Goal: Task Accomplishment & Management: Manage account settings

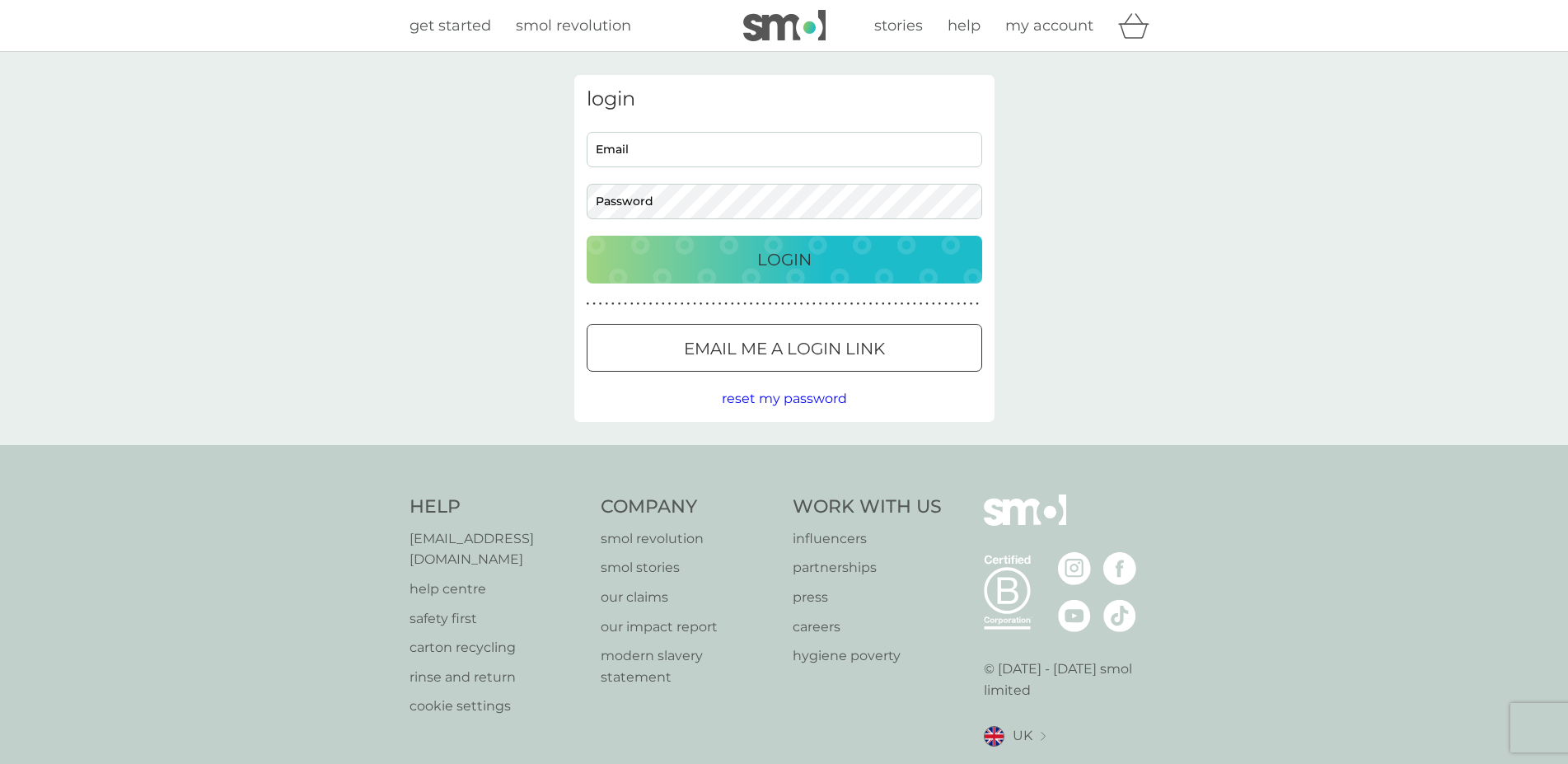
click at [696, 150] on input "Email" at bounding box center [784, 149] width 395 height 35
type input "[EMAIL_ADDRESS][DOMAIN_NAME]"
click at [821, 253] on div "Login" at bounding box center [784, 260] width 363 height 27
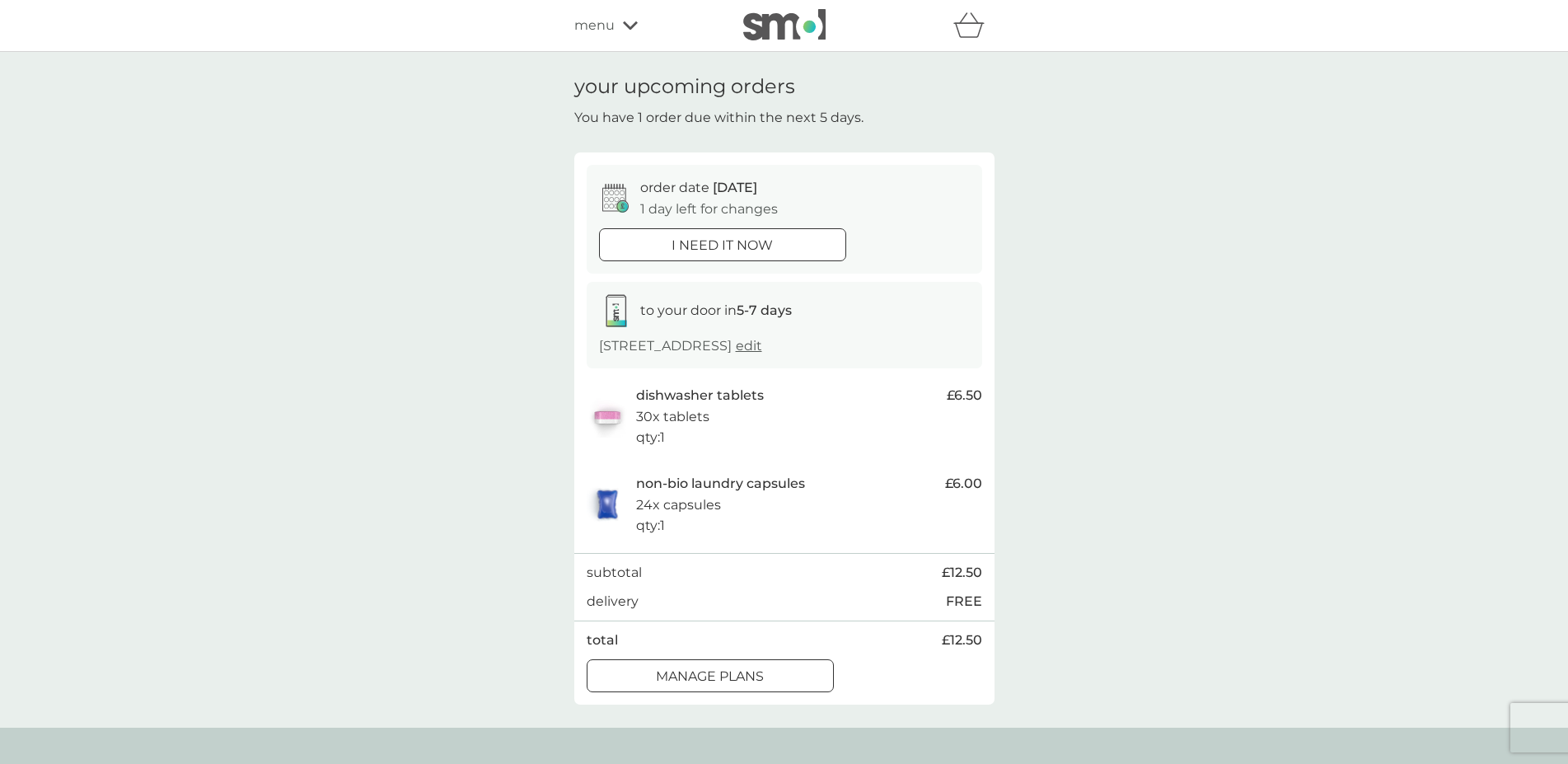
click at [731, 671] on div at bounding box center [710, 676] width 59 height 18
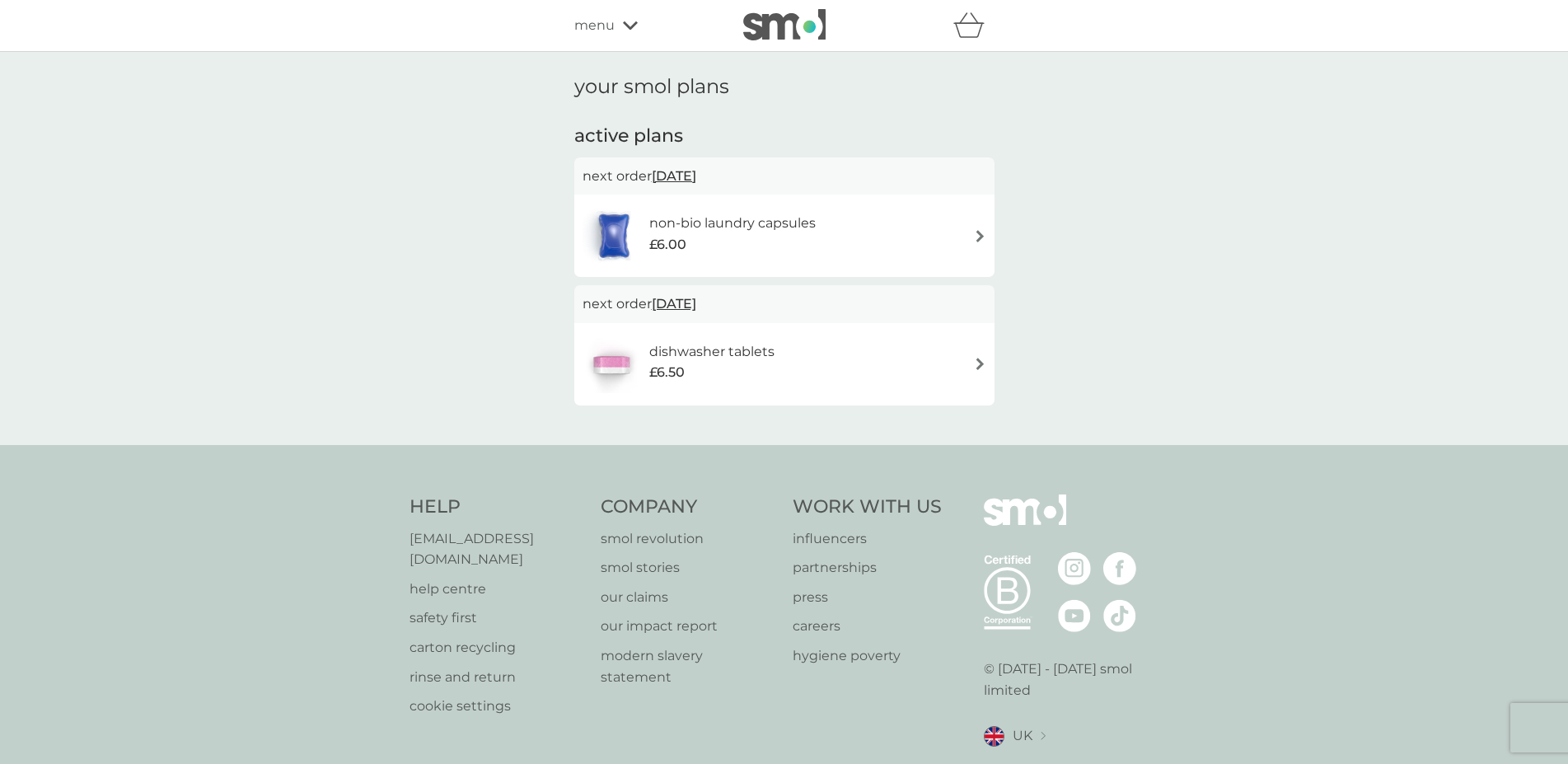
click at [979, 232] on img at bounding box center [980, 236] width 13 height 13
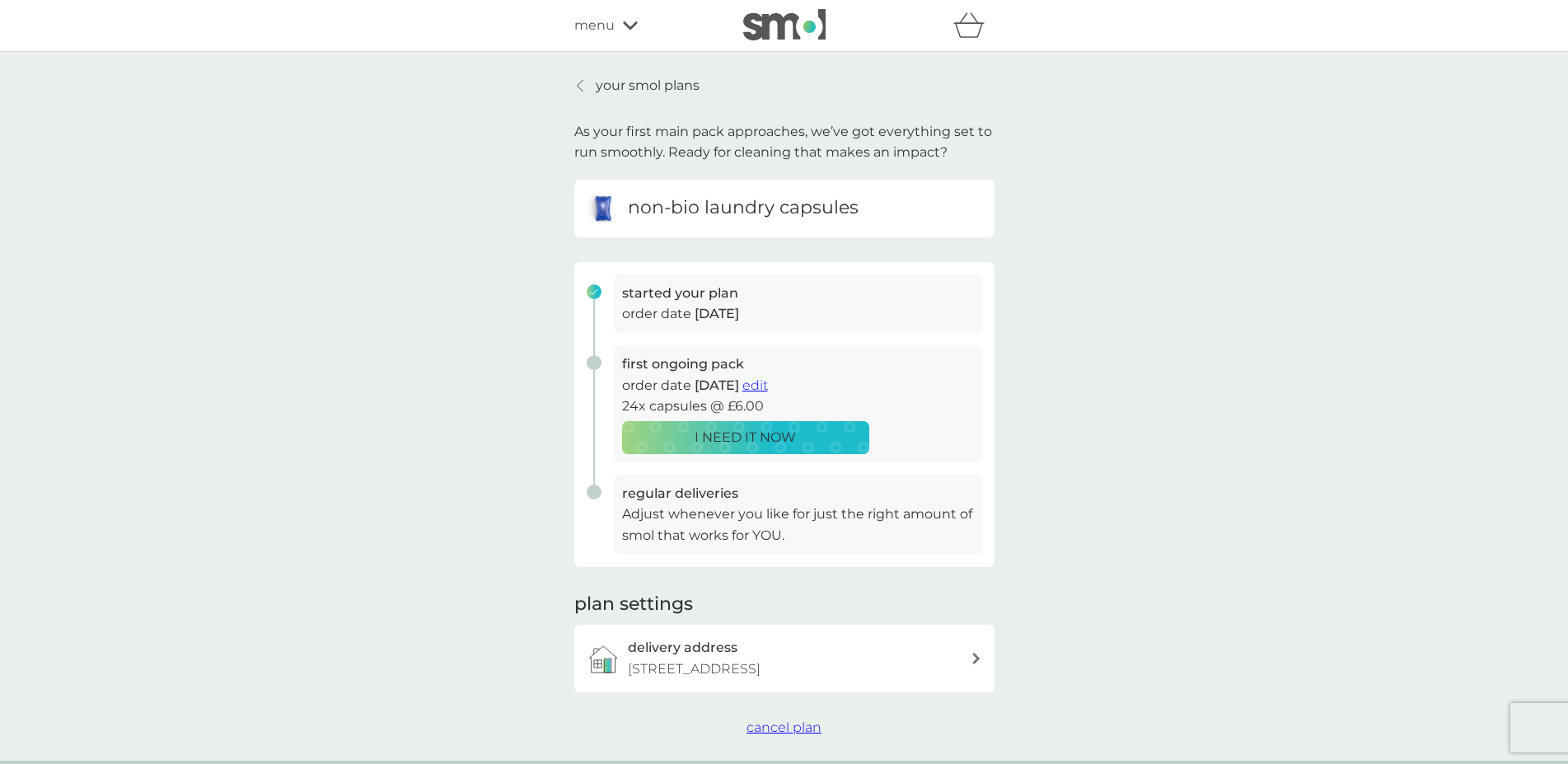
click at [768, 385] on span "edit" at bounding box center [755, 385] width 26 height 16
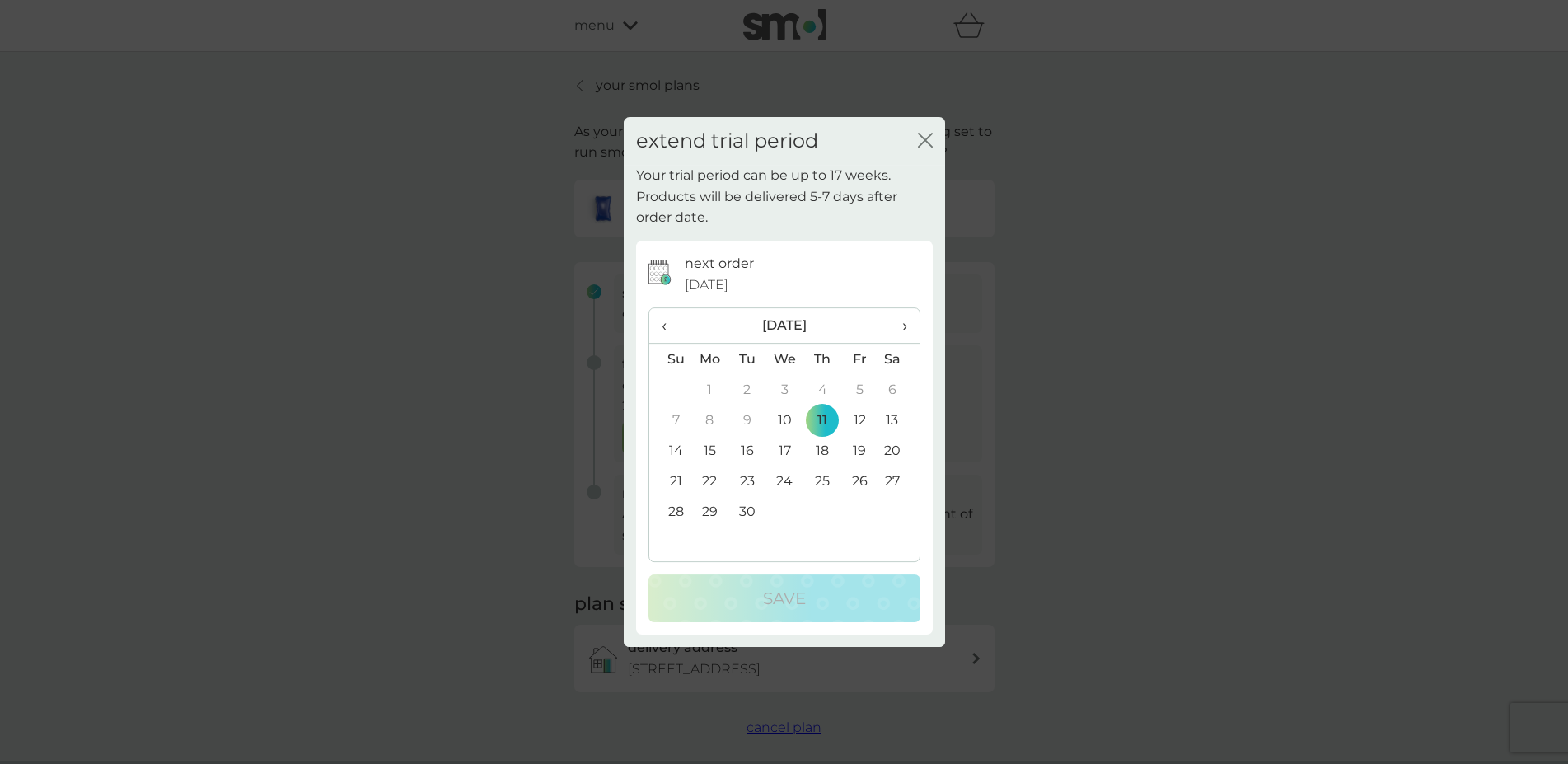
click at [902, 326] on span "›" at bounding box center [898, 325] width 17 height 34
click at [664, 328] on span "‹" at bounding box center [670, 325] width 18 height 34
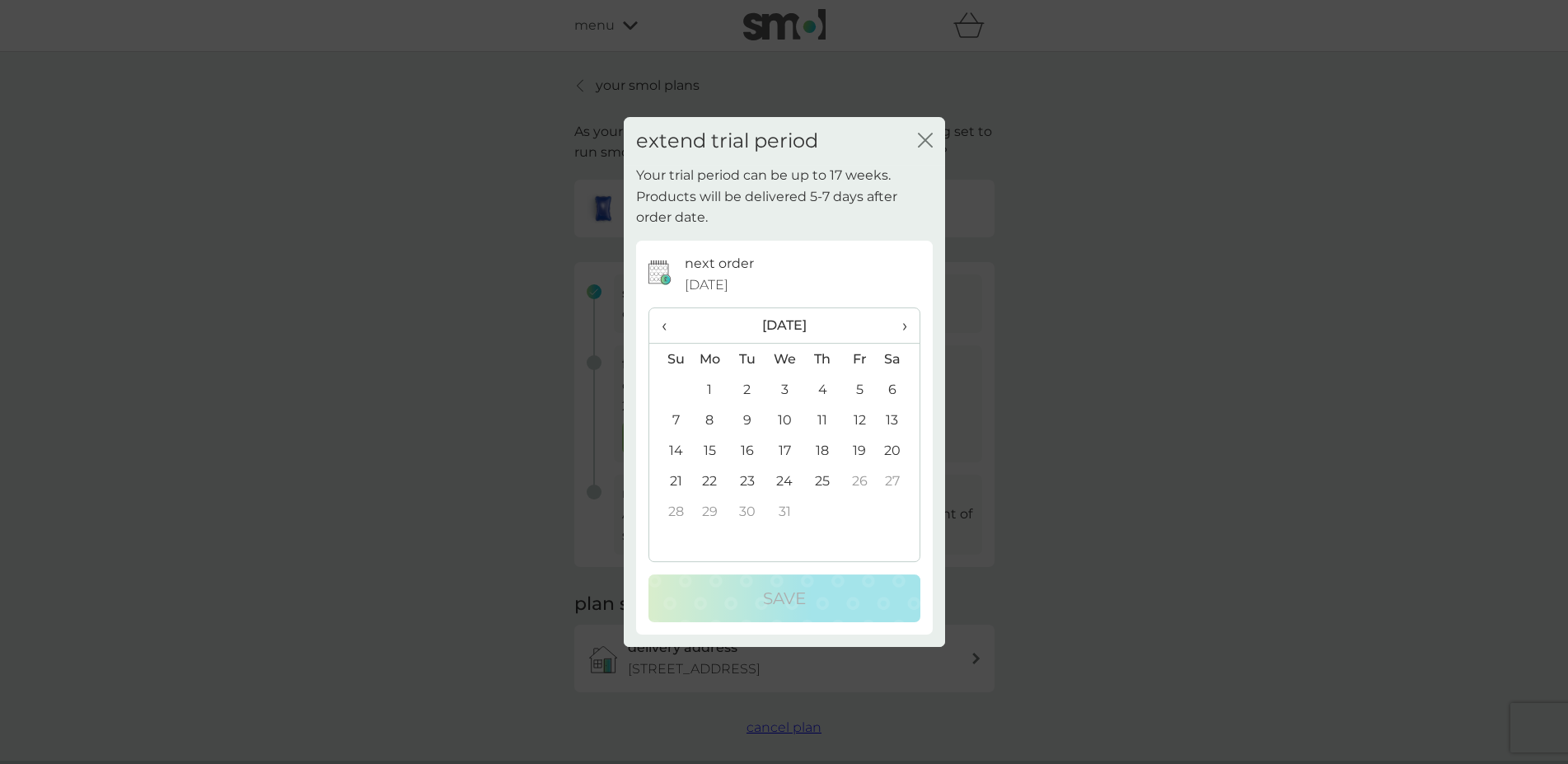
click at [862, 447] on td "19" at bounding box center [860, 450] width 37 height 30
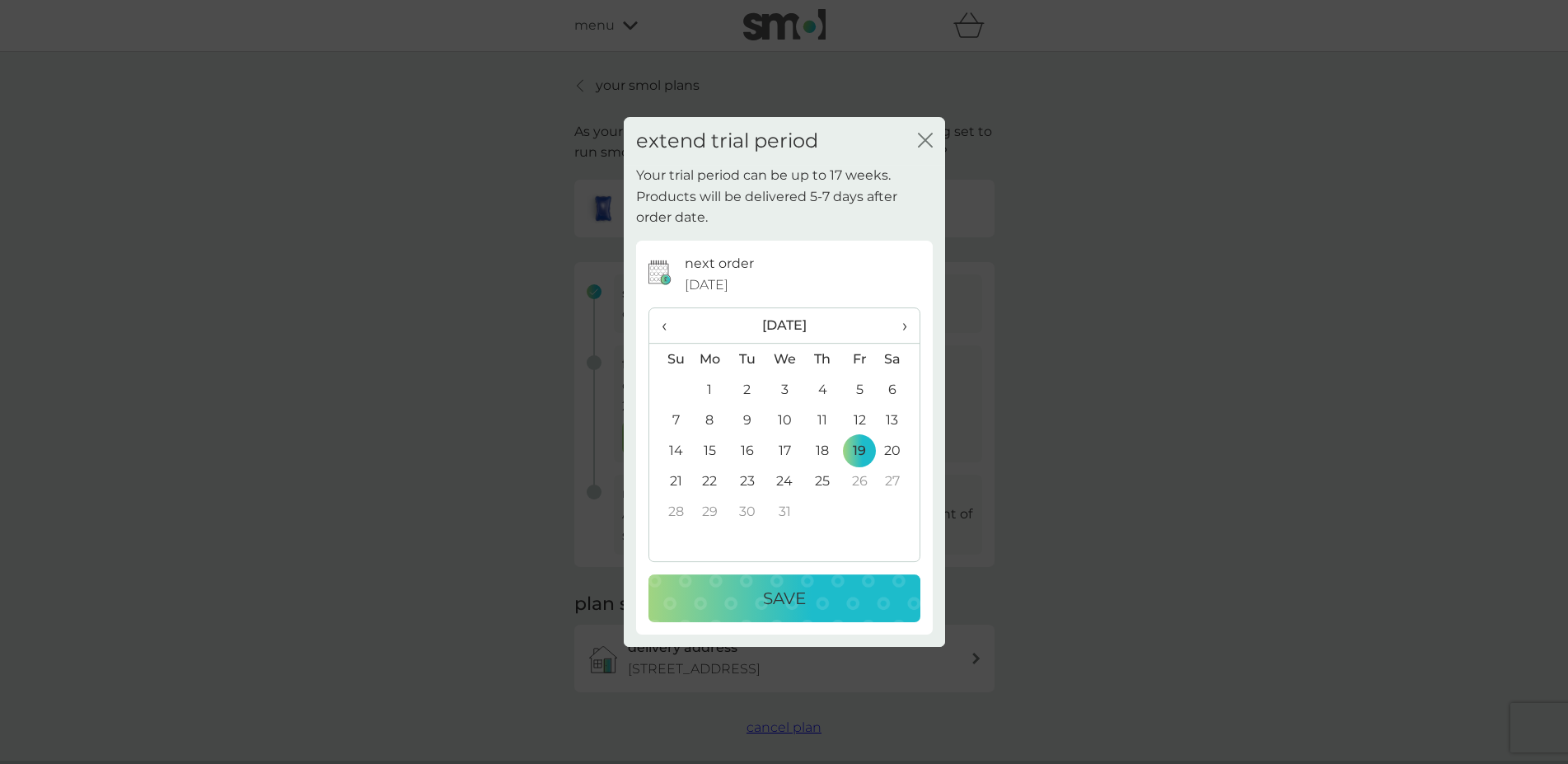
click at [788, 482] on td "24" at bounding box center [784, 481] width 38 height 30
click at [828, 482] on td "25" at bounding box center [822, 481] width 37 height 30
click at [864, 482] on td "26" at bounding box center [860, 481] width 37 height 30
click at [663, 325] on span "‹" at bounding box center [670, 325] width 18 height 34
click at [898, 323] on span "›" at bounding box center [898, 325] width 17 height 34
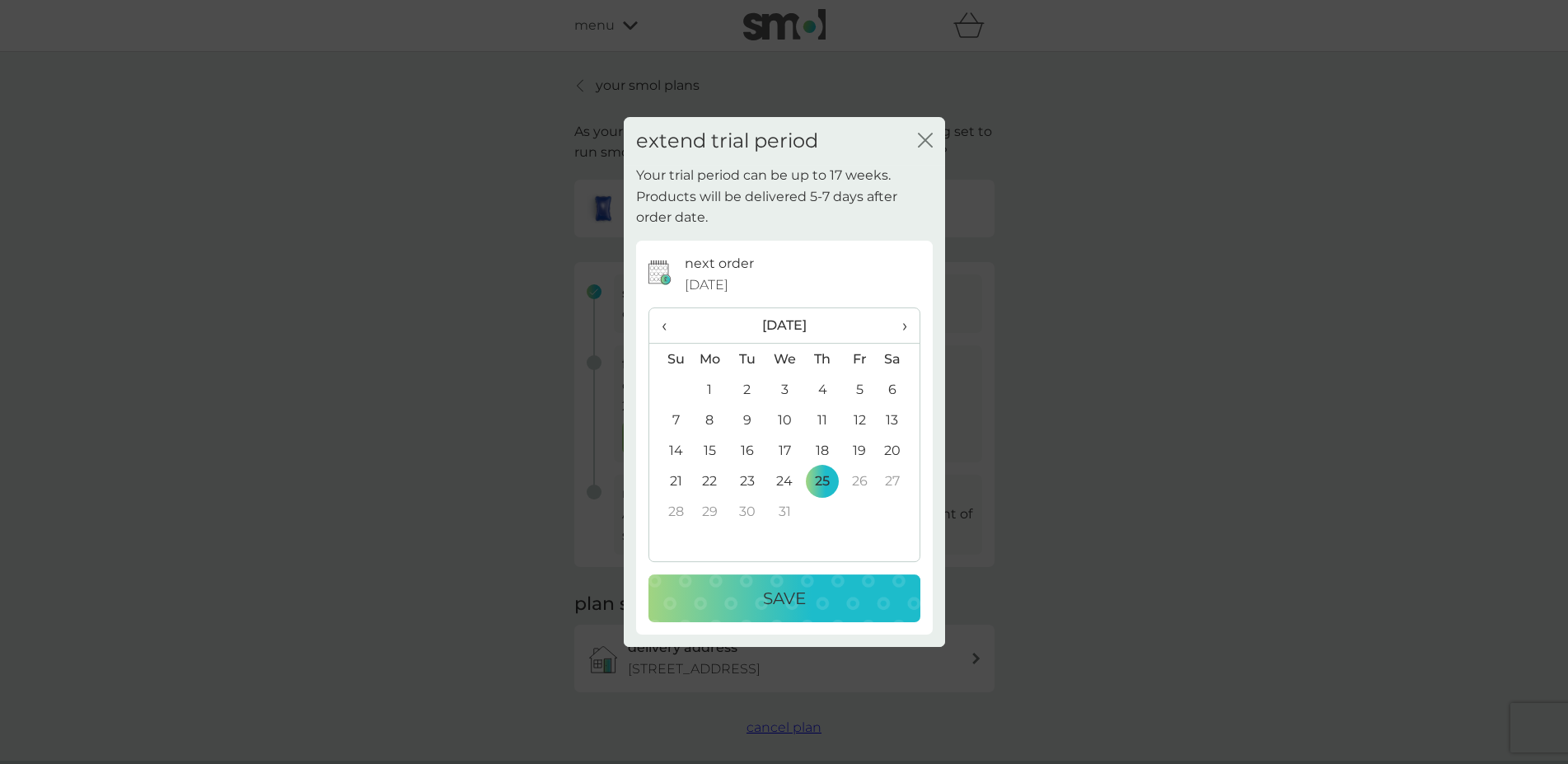
click at [711, 391] on td "1" at bounding box center [710, 389] width 38 height 30
click at [802, 601] on p "Save" at bounding box center [784, 598] width 43 height 27
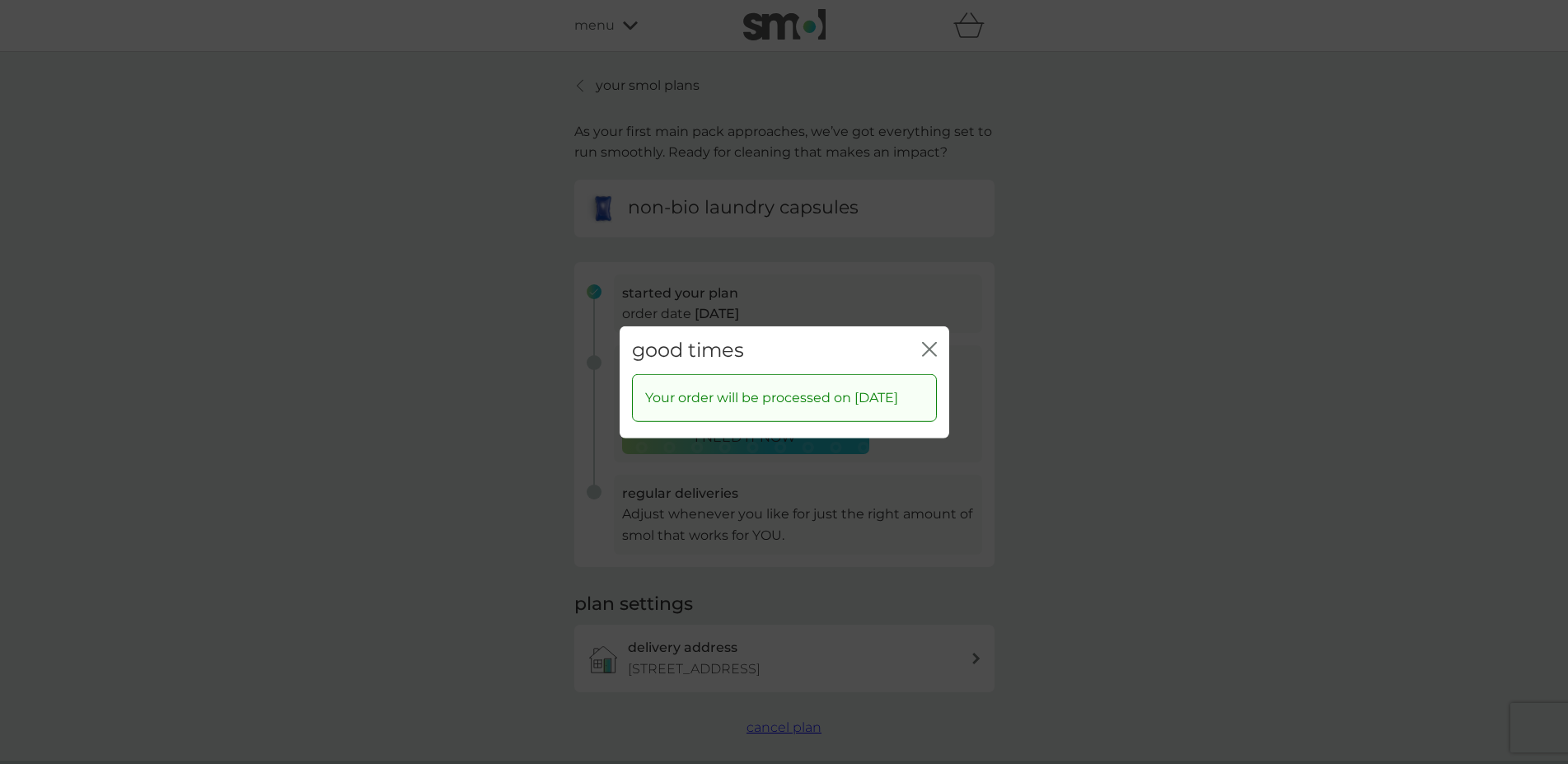
click at [929, 341] on icon "close" at bounding box center [929, 348] width 15 height 15
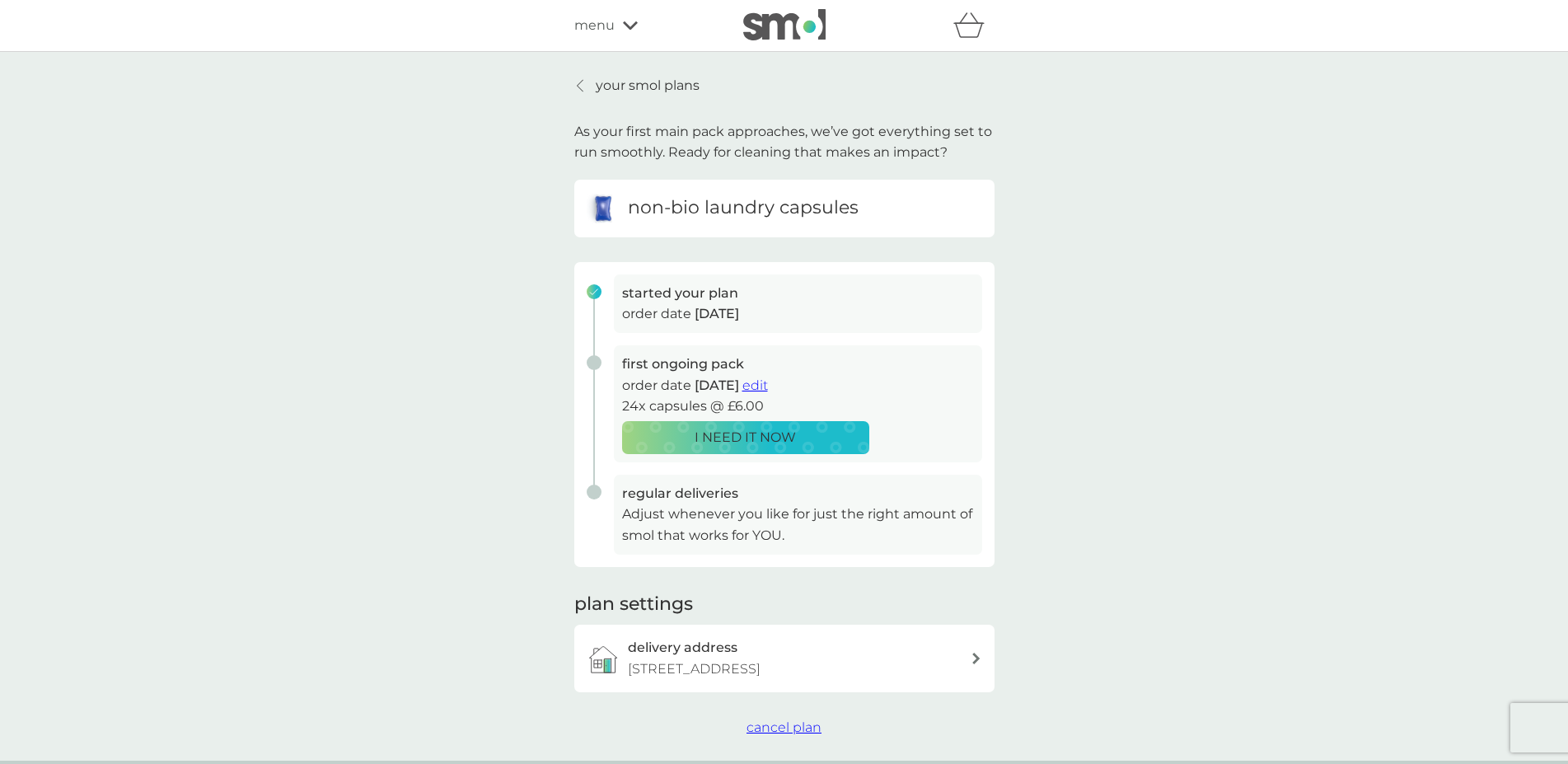
click at [584, 82] on div at bounding box center [581, 85] width 12 height 13
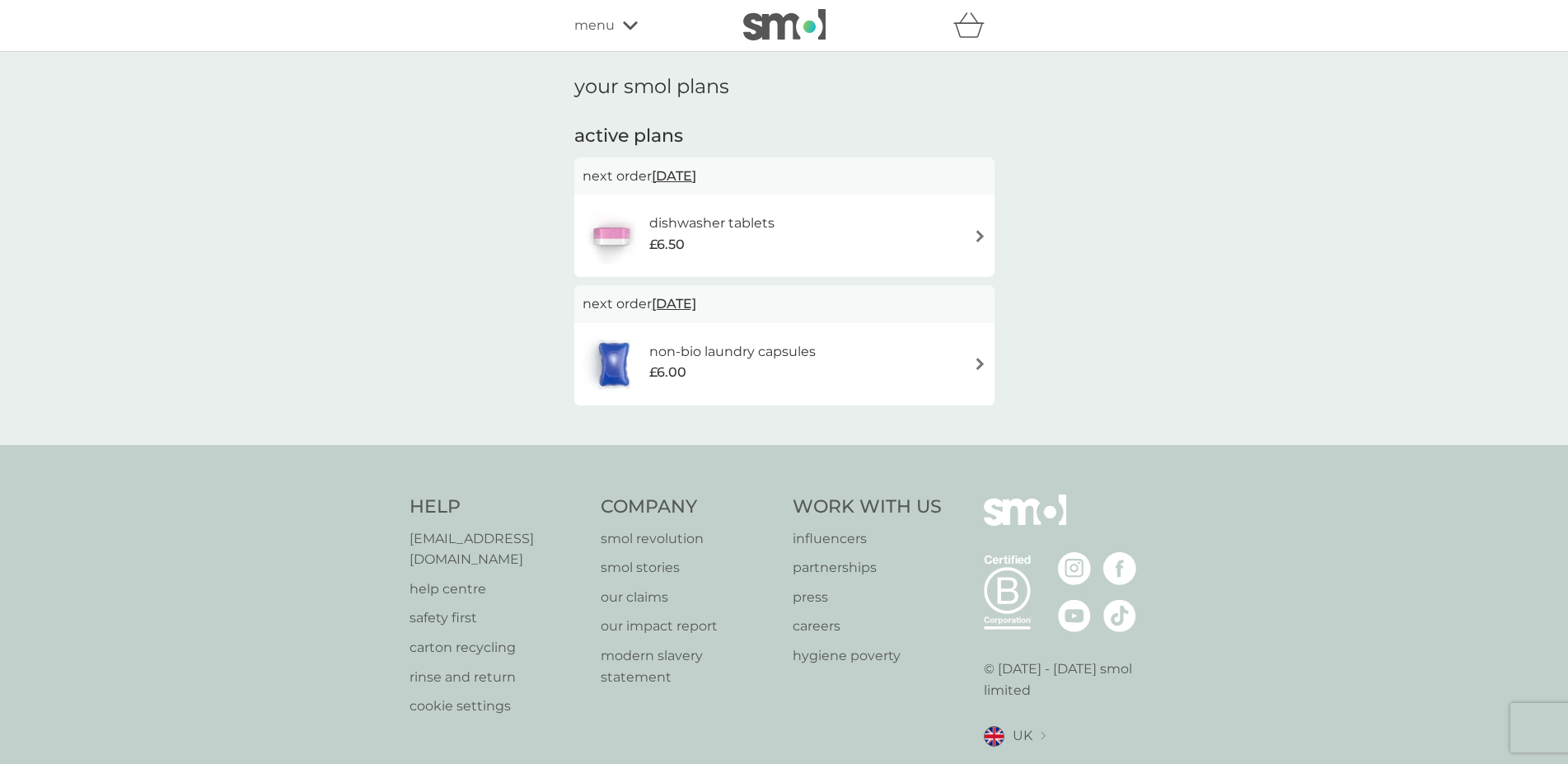
click at [976, 229] on div "dishwasher tablets £6.50" at bounding box center [784, 235] width 404 height 58
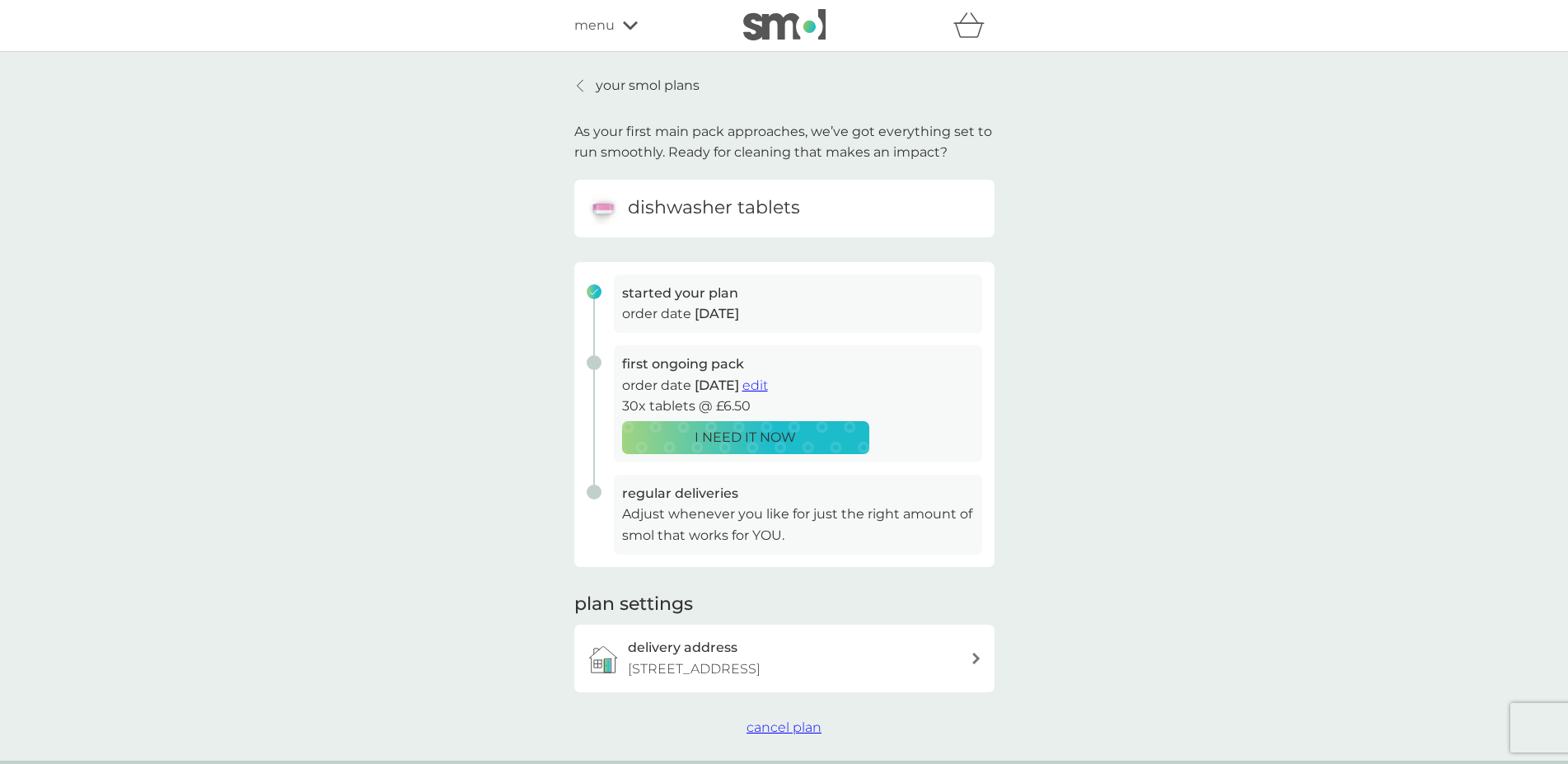
click at [768, 385] on span "edit" at bounding box center [755, 385] width 26 height 16
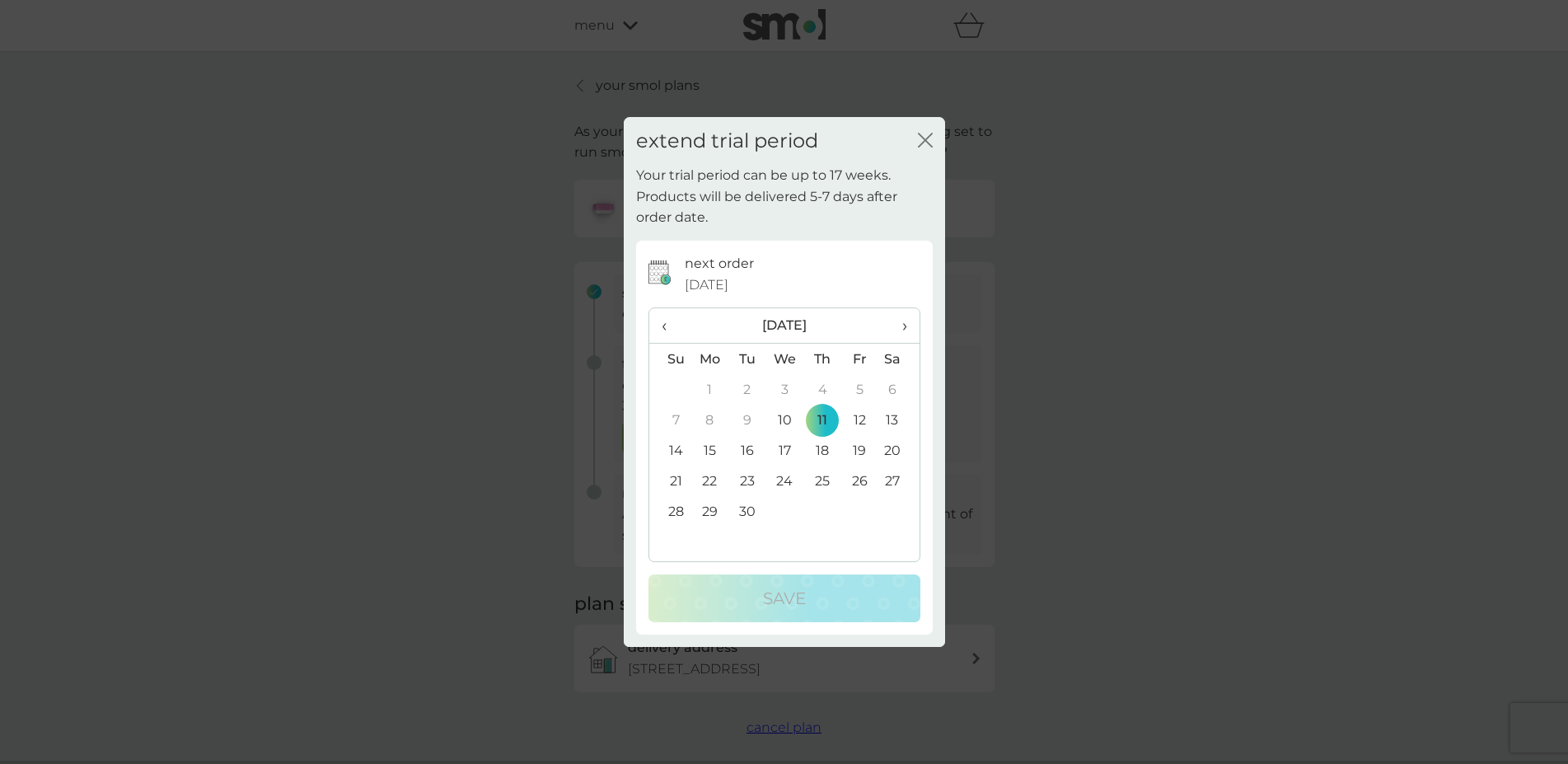
click at [903, 323] on span "›" at bounding box center [898, 325] width 17 height 34
click at [664, 324] on span "‹" at bounding box center [670, 325] width 18 height 34
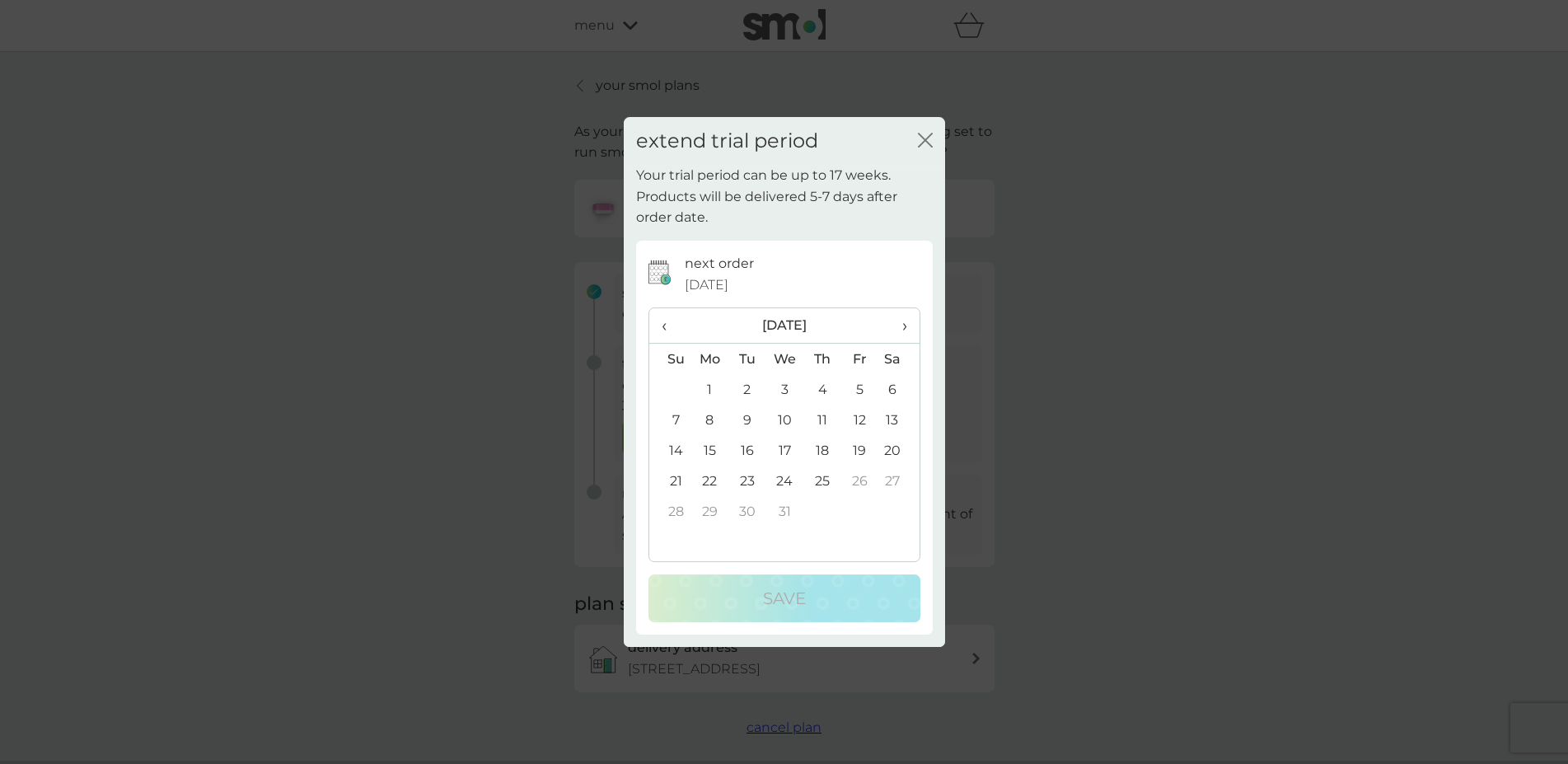
click at [711, 387] on td "1" at bounding box center [710, 389] width 38 height 30
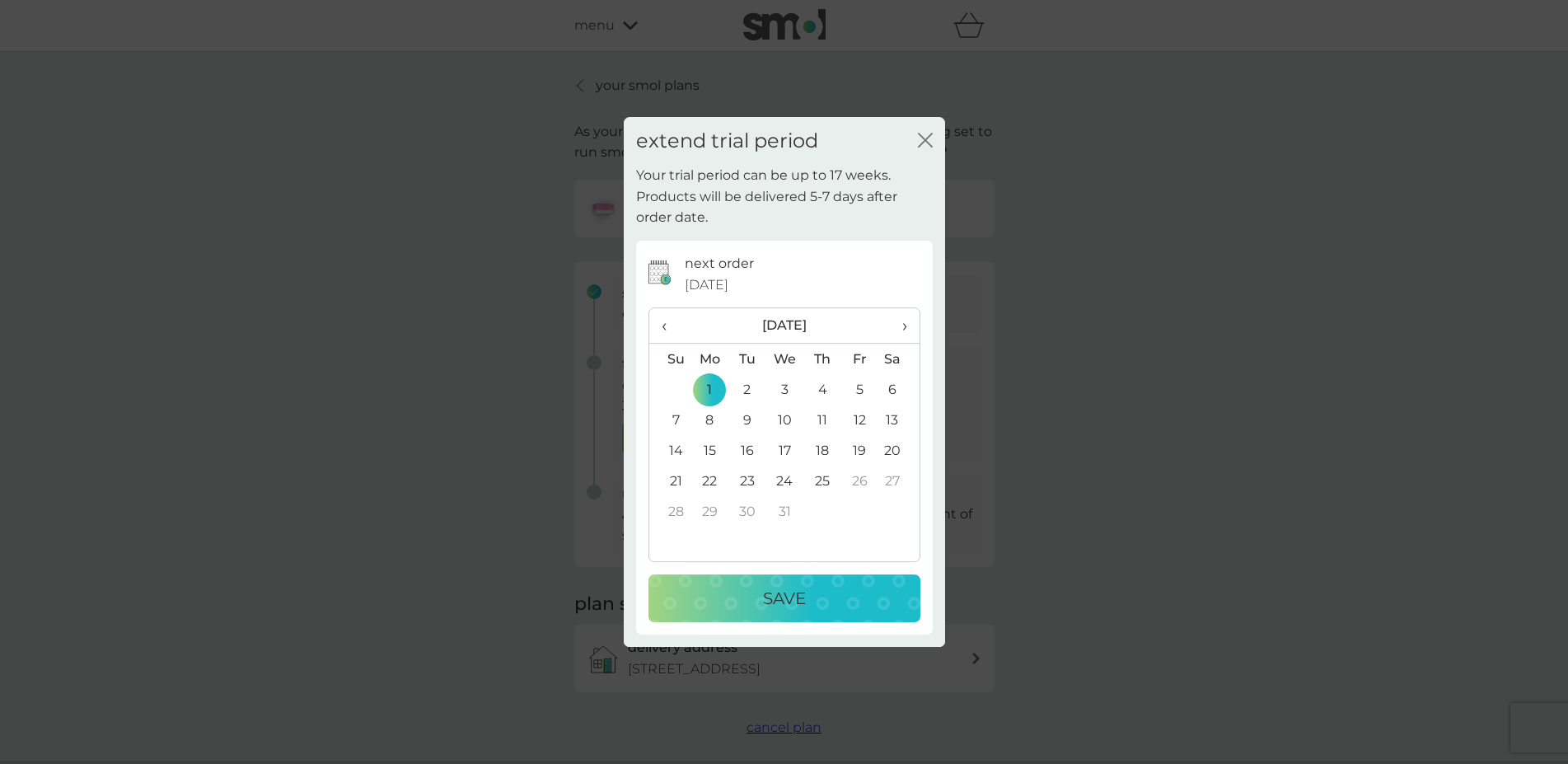
click at [802, 593] on p "Save" at bounding box center [784, 598] width 43 height 27
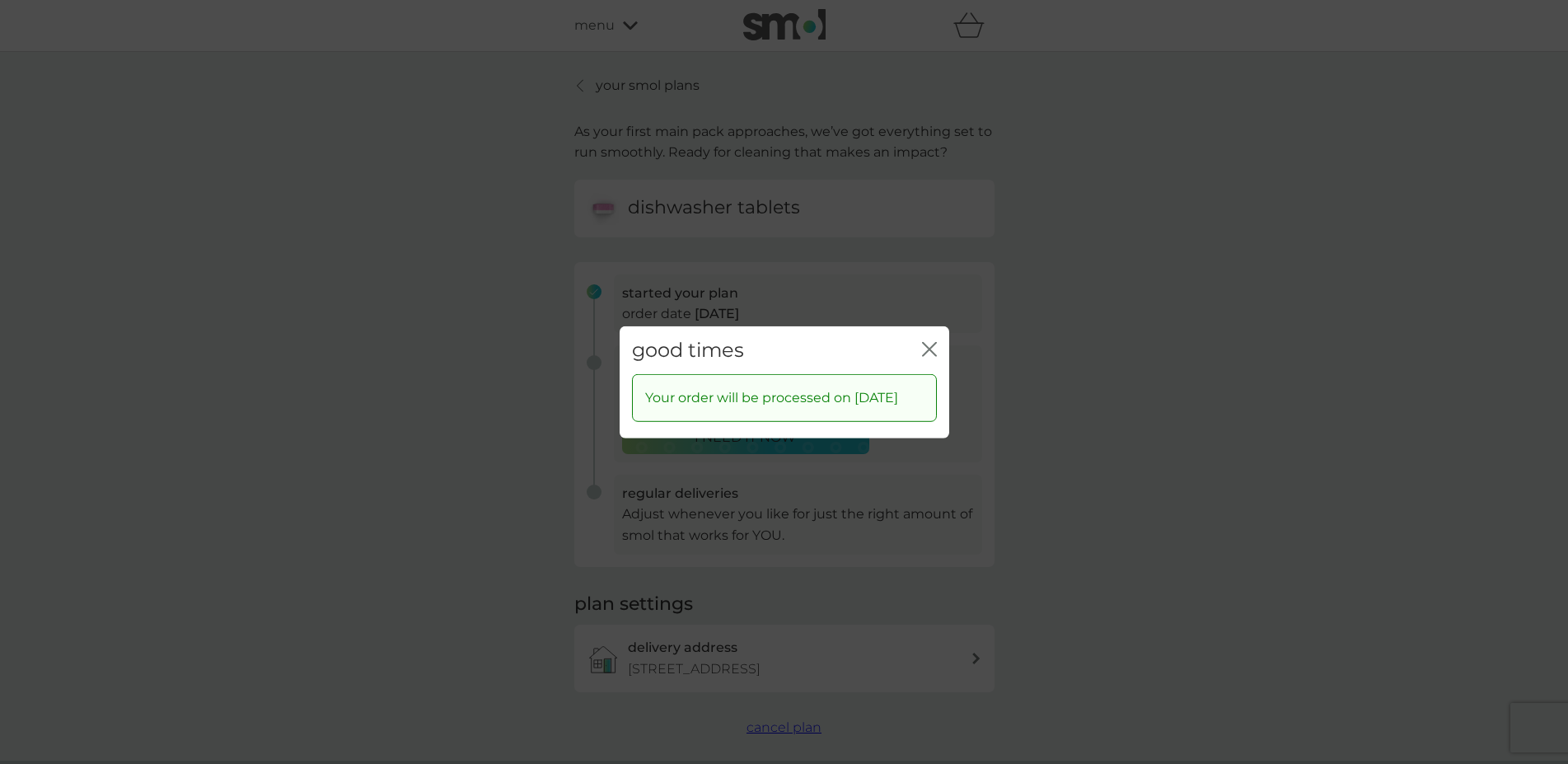
click at [930, 342] on icon "close" at bounding box center [933, 348] width 7 height 13
